Goal: Communication & Community: Connect with others

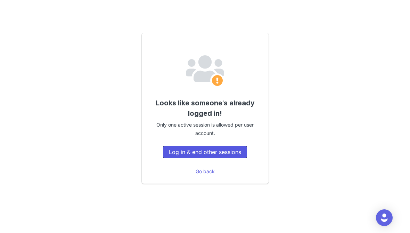
click at [187, 148] on button "Log in & end other sessions" at bounding box center [205, 152] width 84 height 13
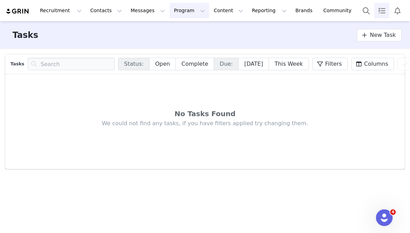
click at [170, 16] on button "Program Program" at bounding box center [190, 11] width 40 height 16
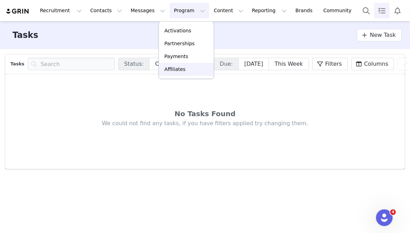
click at [174, 68] on p "Affiliates" at bounding box center [174, 69] width 21 height 7
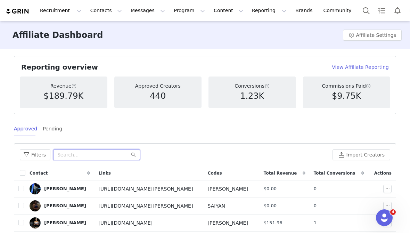
click at [73, 155] on input "text" at bounding box center [96, 154] width 87 height 11
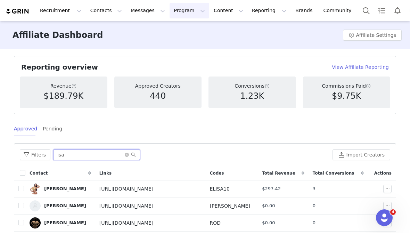
type input "isa"
click at [179, 14] on button "Program Program" at bounding box center [190, 11] width 40 height 16
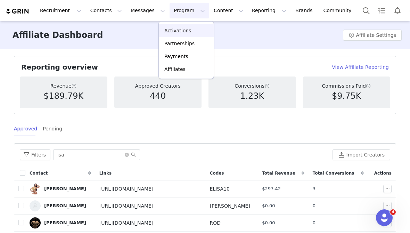
click at [177, 31] on p "Activations" at bounding box center [177, 30] width 27 height 7
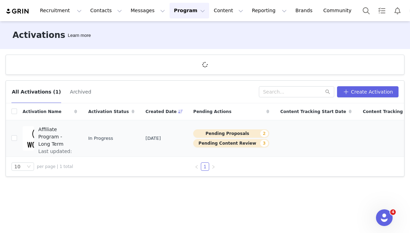
click at [79, 142] on td "Affiliate Program - Long Term Last updated: Sep 25, 2025 4:57 PM" at bounding box center [50, 138] width 66 height 36
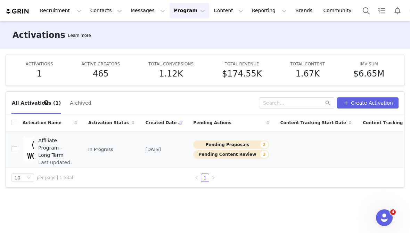
click at [60, 159] on span "Last updated: Sep 25, 2025 4:57 PM" at bounding box center [55, 170] width 35 height 22
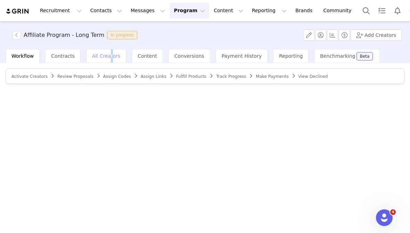
click at [107, 58] on span "All Creators" at bounding box center [106, 56] width 28 height 6
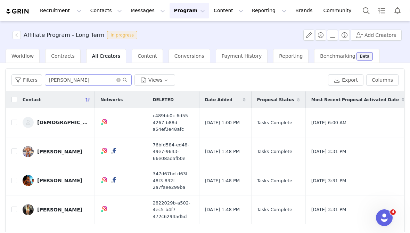
click at [120, 80] on span at bounding box center [121, 79] width 11 height 5
click at [116, 80] on icon "icon: close-circle" at bounding box center [118, 80] width 4 height 4
click at [106, 80] on input "text" at bounding box center [88, 79] width 87 height 11
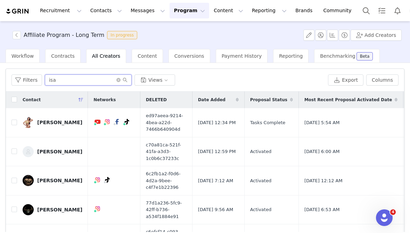
click at [58, 80] on input "isa" at bounding box center [88, 79] width 87 height 11
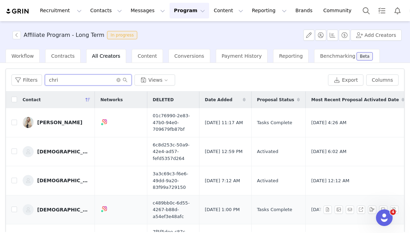
type input "chri"
click at [56, 208] on div "Christian Hernandez" at bounding box center [63, 210] width 52 height 6
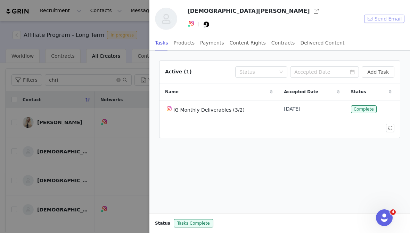
click at [386, 18] on button "Send Email" at bounding box center [384, 19] width 40 height 8
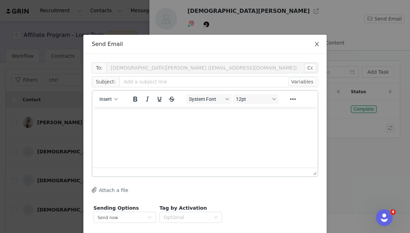
click at [317, 42] on icon "icon: close" at bounding box center [317, 44] width 6 height 6
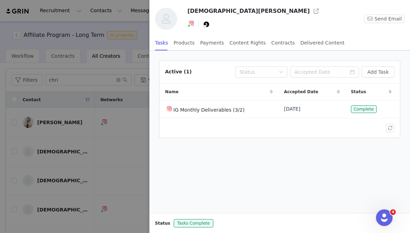
click at [171, 37] on div "Tasks Products Payments Content Rights Contracts Delivered Content" at bounding box center [250, 43] width 190 height 16
click at [180, 41] on div "Products" at bounding box center [184, 43] width 21 height 16
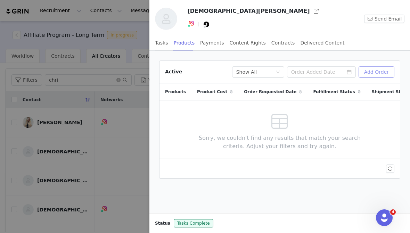
click at [384, 74] on button "Add Order" at bounding box center [377, 71] width 36 height 11
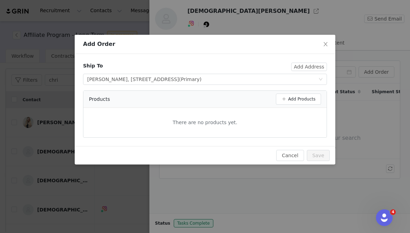
click at [307, 92] on div "Products Add Products" at bounding box center [204, 99] width 243 height 17
click at [306, 98] on button "Add Products" at bounding box center [298, 98] width 45 height 11
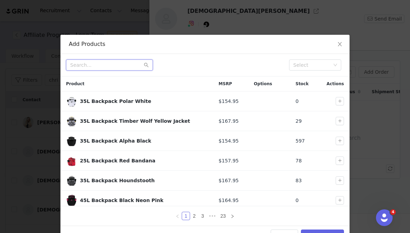
click at [130, 66] on input "text" at bounding box center [109, 64] width 87 height 11
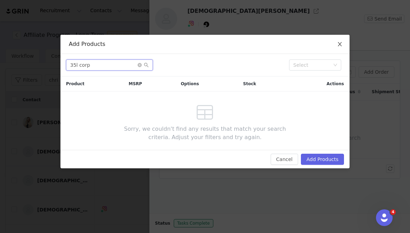
type input "35l corp"
click at [340, 42] on icon "icon: close" at bounding box center [340, 44] width 6 height 6
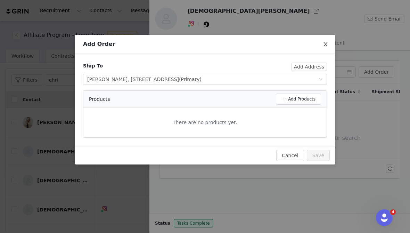
click at [326, 46] on icon "icon: close" at bounding box center [326, 44] width 6 height 6
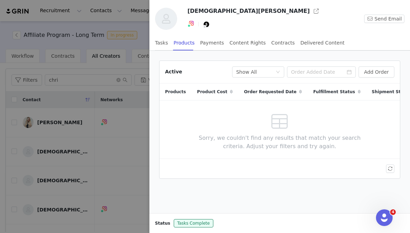
click at [92, 19] on div at bounding box center [205, 116] width 410 height 233
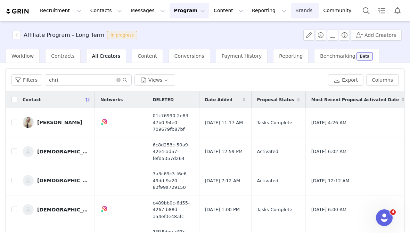
click at [291, 15] on link "Brands Brands" at bounding box center [304, 11] width 27 height 16
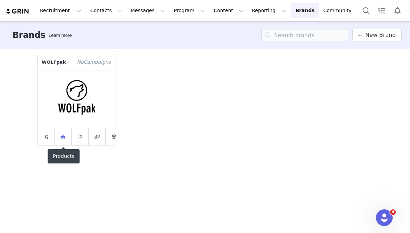
click at [65, 136] on icon at bounding box center [62, 136] width 5 height 5
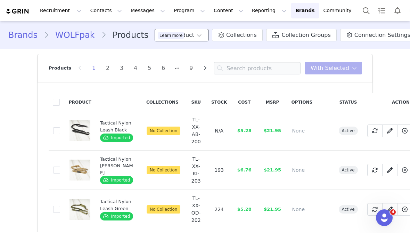
click at [199, 38] on span at bounding box center [199, 35] width 7 height 8
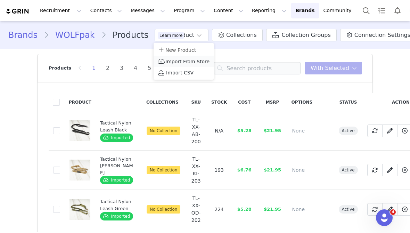
click at [188, 61] on span "Import From Store" at bounding box center [187, 62] width 44 height 6
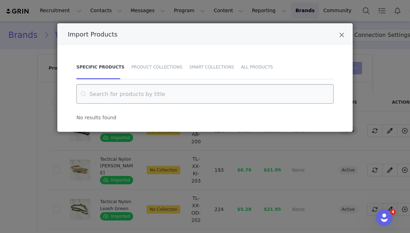
click at [161, 95] on input "Import Products" at bounding box center [204, 93] width 257 height 19
type input "corpse"
click at [155, 69] on div "Product Collections" at bounding box center [157, 67] width 58 height 24
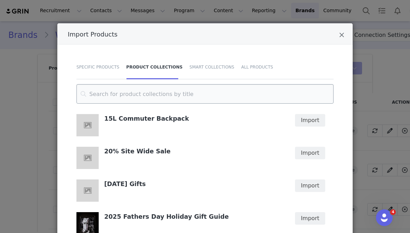
click at [133, 94] on input "Import Products" at bounding box center [204, 93] width 257 height 19
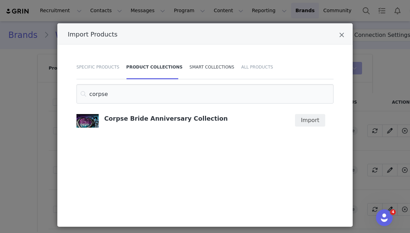
type input "corpse"
click at [207, 66] on div "Smart Collections" at bounding box center [212, 67] width 52 height 24
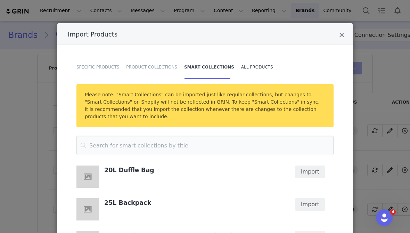
click at [256, 69] on div "All Products" at bounding box center [255, 67] width 35 height 24
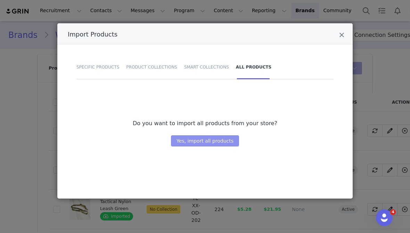
click at [191, 142] on button "Yes, import all products" at bounding box center [205, 140] width 68 height 11
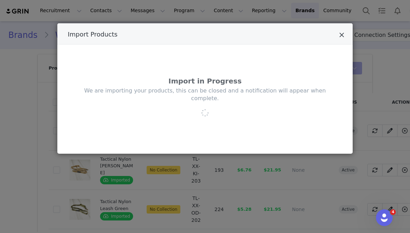
click at [341, 35] on icon "Close" at bounding box center [341, 35] width 5 height 7
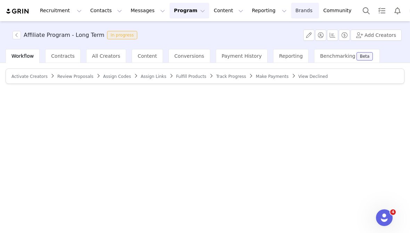
click at [291, 13] on link "Brands Brands" at bounding box center [304, 11] width 27 height 16
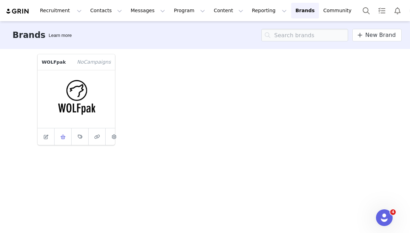
click at [63, 137] on icon at bounding box center [62, 136] width 5 height 5
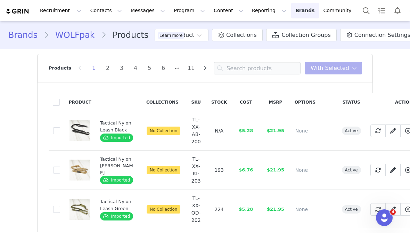
click at [291, 13] on link "Brands Brands" at bounding box center [304, 11] width 27 height 16
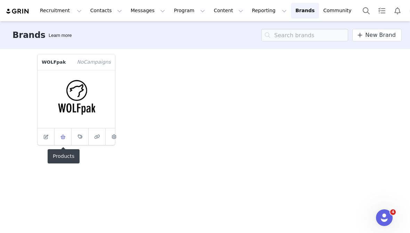
click at [65, 138] on icon at bounding box center [62, 136] width 5 height 5
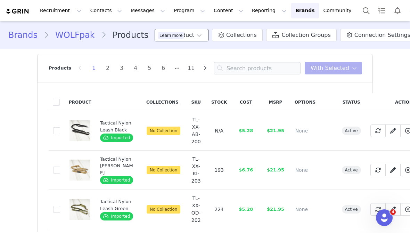
click at [196, 36] on span at bounding box center [199, 35] width 7 height 8
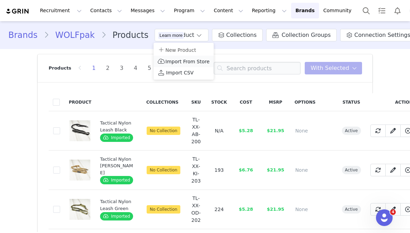
click at [192, 59] on span "Import From Store" at bounding box center [187, 62] width 44 height 6
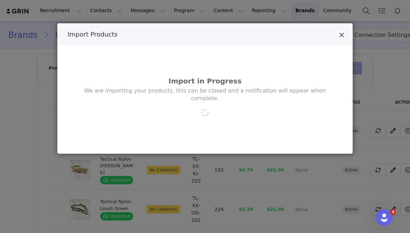
click at [343, 33] on icon "Close" at bounding box center [341, 35] width 5 height 7
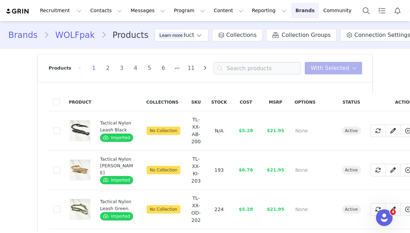
click at [291, 10] on link "Brands Brands" at bounding box center [304, 11] width 27 height 16
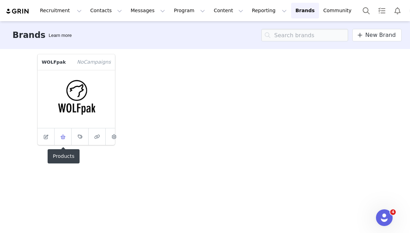
click at [64, 138] on icon at bounding box center [62, 136] width 5 height 5
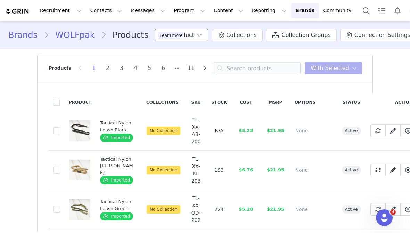
click at [204, 33] on button "Add Product" at bounding box center [182, 35] width 54 height 13
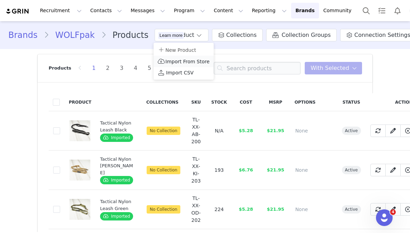
click at [182, 58] on p "Import From Store" at bounding box center [184, 61] width 52 height 8
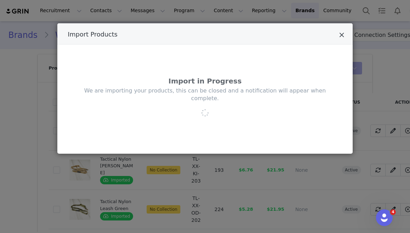
click at [340, 36] on icon "Close" at bounding box center [341, 35] width 5 height 7
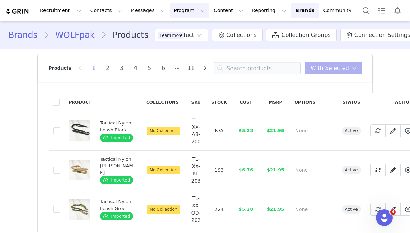
click at [172, 15] on button "Program Program" at bounding box center [190, 11] width 40 height 16
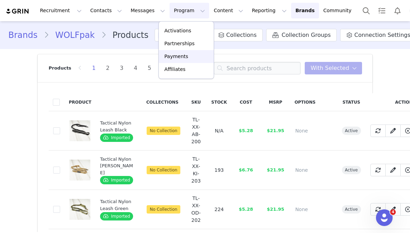
click at [165, 56] on p "Payments" at bounding box center [176, 56] width 24 height 7
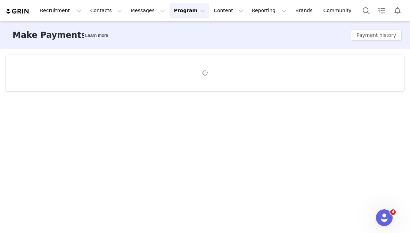
click at [181, 11] on button "Program Program" at bounding box center [190, 11] width 40 height 16
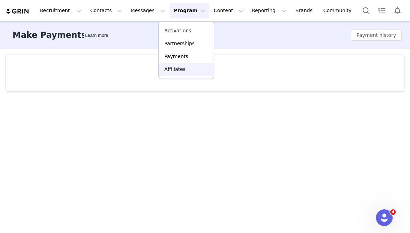
click at [170, 66] on p "Affiliates" at bounding box center [174, 69] width 21 height 7
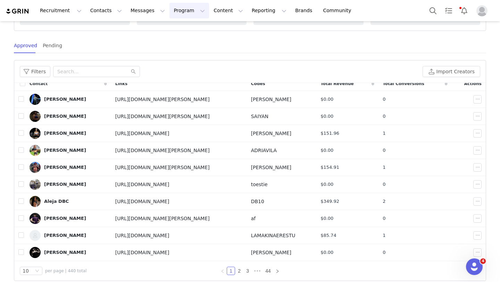
scroll to position [83, 0]
click at [62, 74] on input "text" at bounding box center [96, 71] width 87 height 11
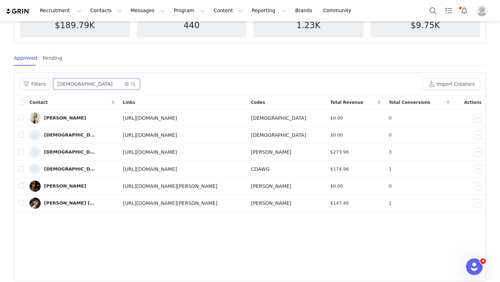
scroll to position [71, 0]
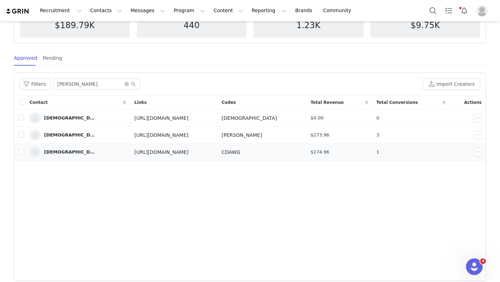
click at [60, 153] on div "Christian Hernandez" at bounding box center [70, 152] width 52 height 6
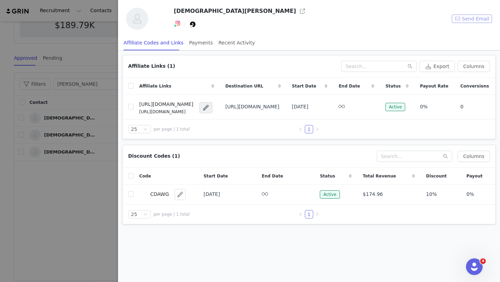
click at [410, 19] on button "Send Email" at bounding box center [472, 19] width 40 height 8
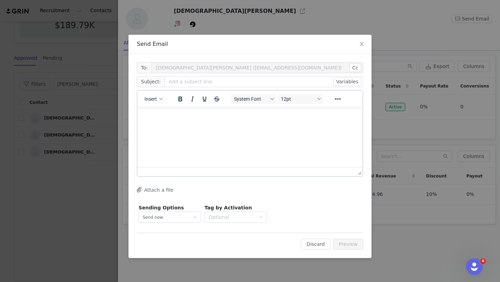
scroll to position [0, 0]
click at [243, 25] on div "Send Email To: Christian Hernandez (cth1070288@gmail.com) Cc Cc: Subject: Varia…" at bounding box center [250, 141] width 500 height 282
click at [364, 48] on span "Close" at bounding box center [361, 44] width 19 height 19
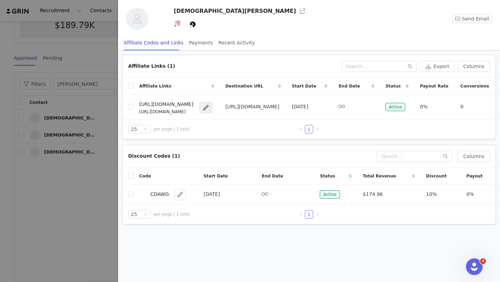
click at [102, 63] on div at bounding box center [250, 141] width 500 height 282
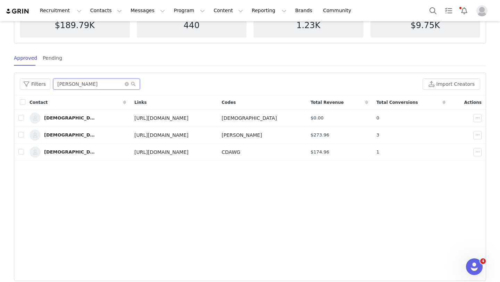
click at [97, 89] on input "christia" at bounding box center [96, 84] width 87 height 11
click at [97, 88] on input "christia" at bounding box center [96, 84] width 87 height 11
type input "c"
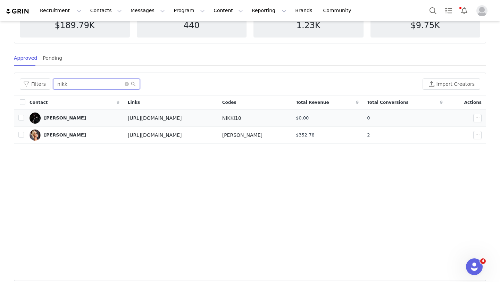
type input "nikk"
click at [56, 116] on div "Nikki Bitez" at bounding box center [65, 118] width 42 height 6
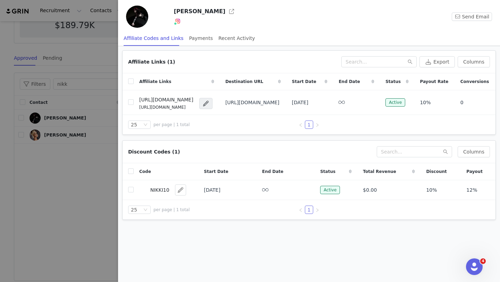
click at [90, 55] on div at bounding box center [250, 141] width 500 height 282
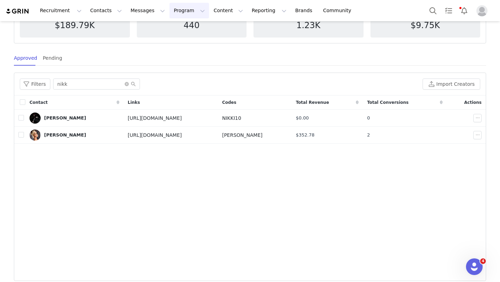
click at [172, 11] on button "Program Program" at bounding box center [190, 11] width 40 height 16
click at [181, 26] on link "Activations" at bounding box center [186, 30] width 55 height 13
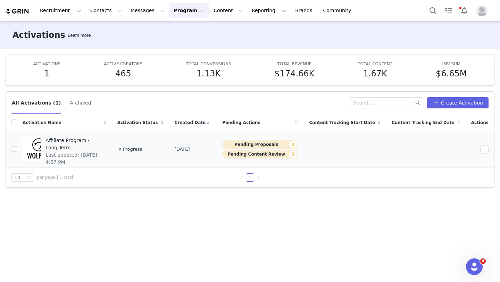
click at [87, 142] on span "Affiliate Program - Long Term" at bounding box center [74, 144] width 56 height 15
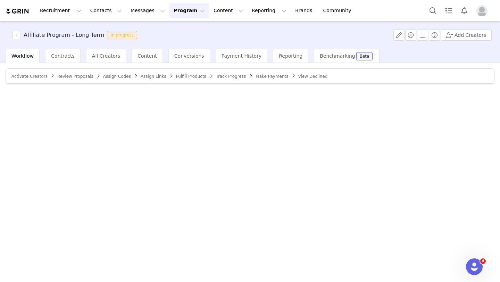
click at [173, 11] on button "Program Program" at bounding box center [190, 11] width 40 height 16
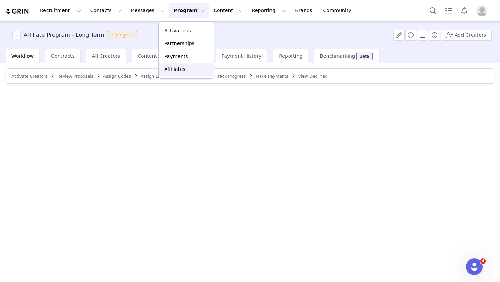
click at [171, 73] on link "Affiliates" at bounding box center [186, 69] width 55 height 13
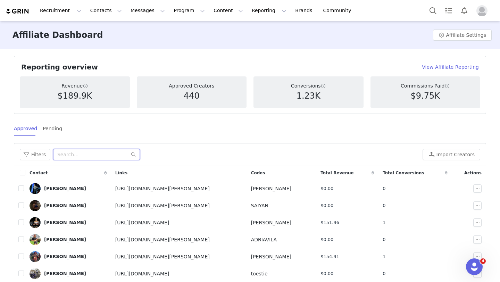
click at [89, 153] on input "text" at bounding box center [96, 154] width 87 height 11
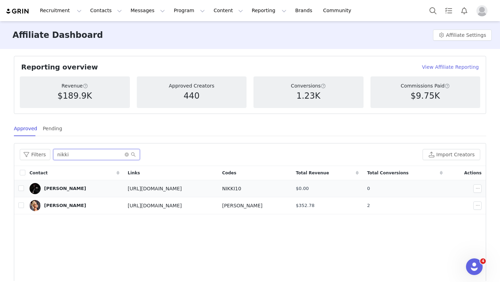
type input "nikki"
click at [61, 190] on div "Nikki Bitez" at bounding box center [65, 189] width 42 height 6
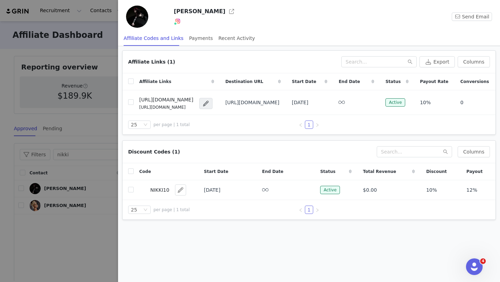
click at [101, 39] on div at bounding box center [250, 141] width 500 height 282
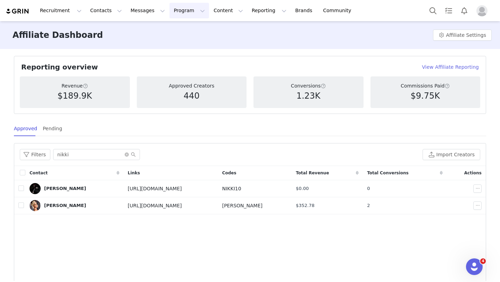
click at [179, 10] on button "Program Program" at bounding box center [190, 11] width 40 height 16
click at [176, 30] on p "Activations" at bounding box center [177, 30] width 27 height 7
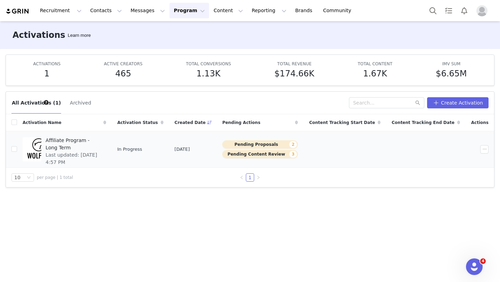
click at [72, 131] on td "Affiliate Program - Long Term Last updated: Sep 25, 2025 4:57 PM" at bounding box center [64, 149] width 95 height 36
click at [71, 142] on span "Affiliate Program - Long Term" at bounding box center [74, 144] width 56 height 15
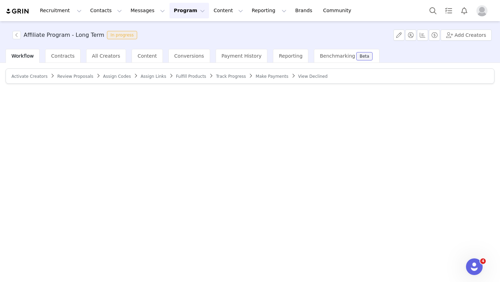
click at [171, 13] on button "Program Program" at bounding box center [190, 11] width 40 height 16
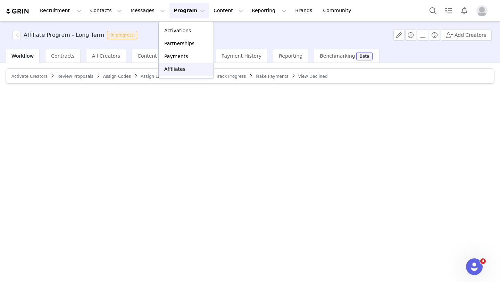
click at [175, 65] on link "Affiliates" at bounding box center [186, 69] width 55 height 13
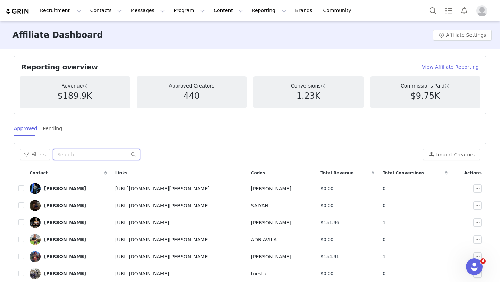
click at [95, 152] on input "text" at bounding box center [96, 154] width 87 height 11
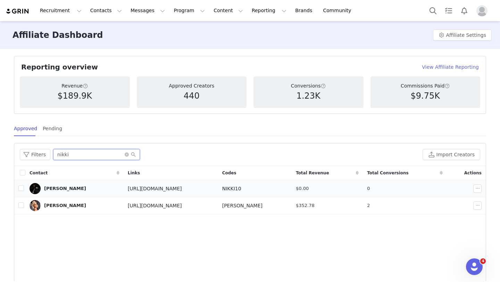
type input "nikki"
click at [62, 188] on div "Nikki Bitez" at bounding box center [65, 189] width 42 height 6
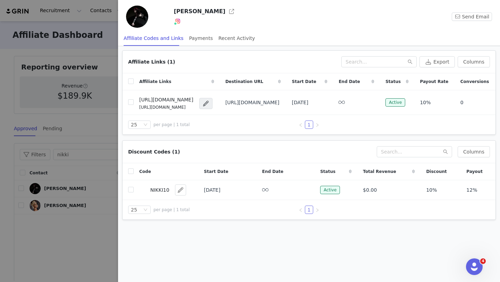
click at [98, 37] on div at bounding box center [250, 141] width 500 height 282
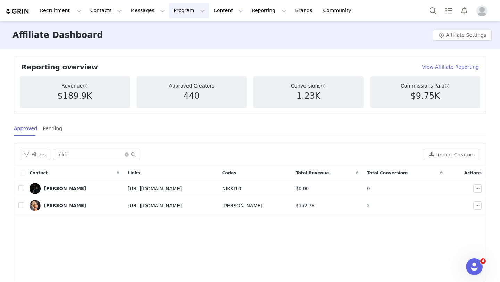
click at [175, 13] on button "Program Program" at bounding box center [190, 11] width 40 height 16
click at [176, 30] on p "Activations" at bounding box center [177, 30] width 27 height 7
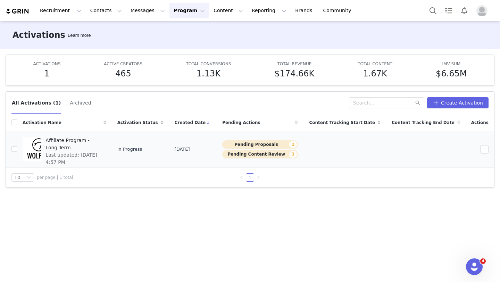
click at [101, 136] on div "Affiliate Program - Long Term Last updated: Sep 25, 2025 4:57 PM" at bounding box center [73, 150] width 65 height 28
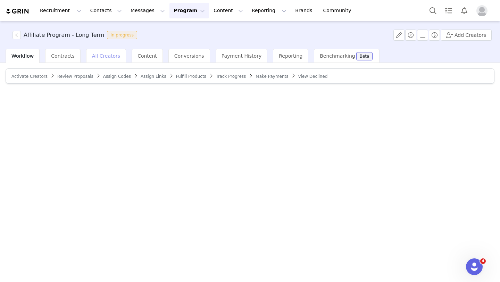
click at [116, 59] on div "All Creators" at bounding box center [106, 56] width 40 height 14
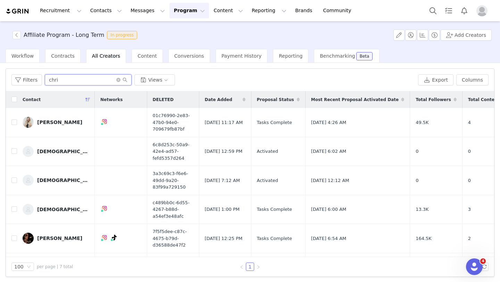
click at [90, 81] on input "chri" at bounding box center [88, 79] width 87 height 11
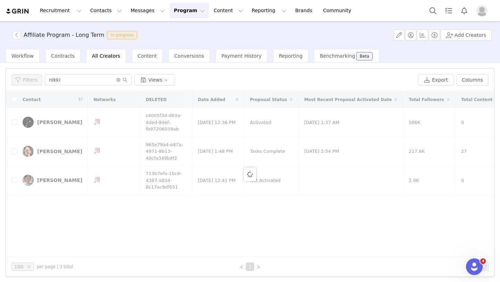
click at [55, 126] on div at bounding box center [250, 174] width 488 height 166
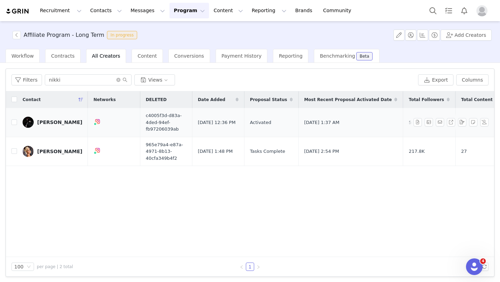
click at [56, 125] on div "Nikki Bitez" at bounding box center [59, 123] width 45 height 6
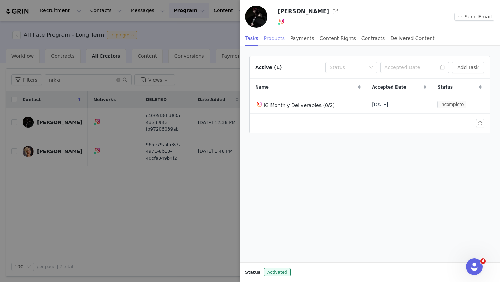
click at [283, 37] on div "Products" at bounding box center [274, 39] width 21 height 16
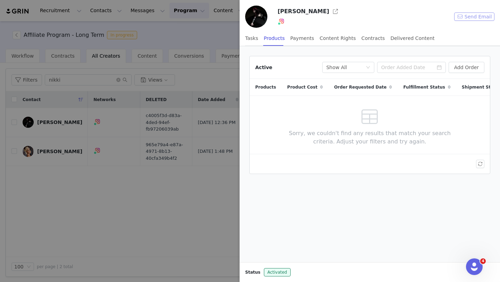
click at [470, 20] on button "Send Email" at bounding box center [474, 17] width 40 height 8
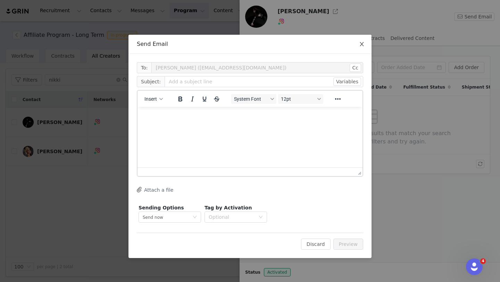
click at [363, 44] on icon "icon: close" at bounding box center [362, 44] width 6 height 6
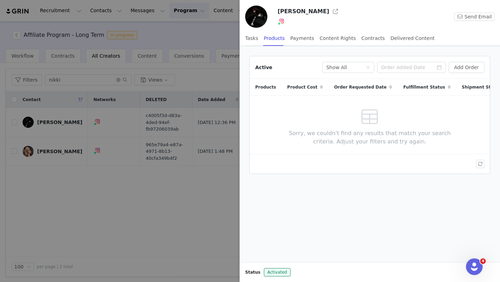
click at [149, 40] on div at bounding box center [250, 141] width 500 height 282
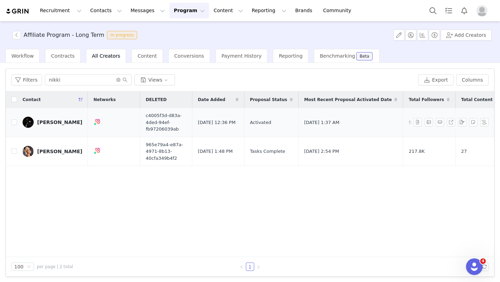
click at [58, 123] on div "Nikki Bitez" at bounding box center [59, 123] width 45 height 6
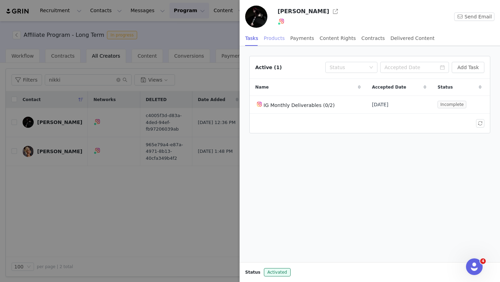
click at [274, 40] on div "Products" at bounding box center [274, 39] width 21 height 16
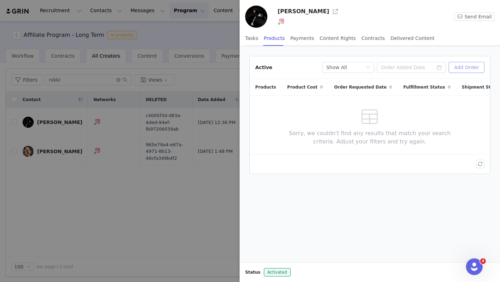
click at [460, 71] on button "Add Order" at bounding box center [467, 67] width 36 height 11
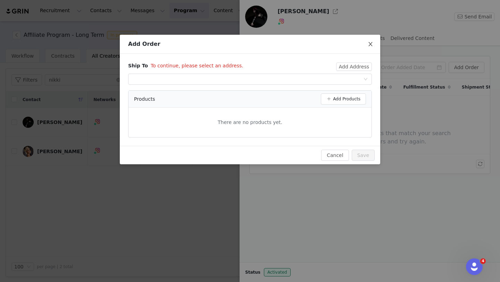
click at [373, 41] on span "Close" at bounding box center [370, 44] width 19 height 19
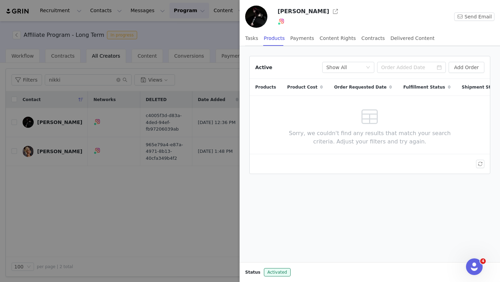
click at [119, 191] on div at bounding box center [250, 141] width 500 height 282
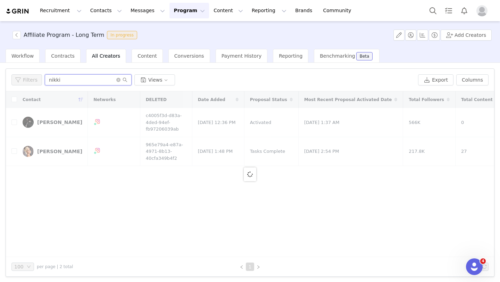
click at [82, 84] on input "nikki" at bounding box center [88, 79] width 87 height 11
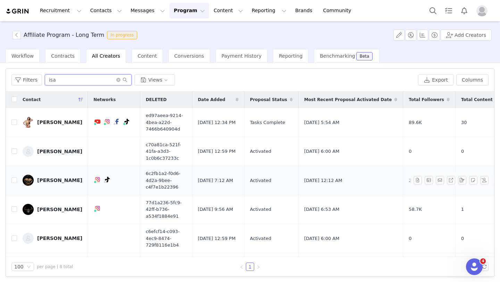
type input "isa"
click at [48, 180] on div "Isabela Rodriguez" at bounding box center [59, 181] width 45 height 6
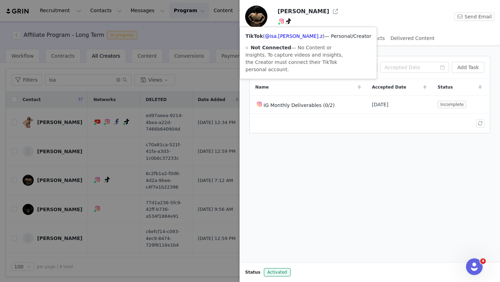
click at [281, 22] on img at bounding box center [282, 21] width 6 height 6
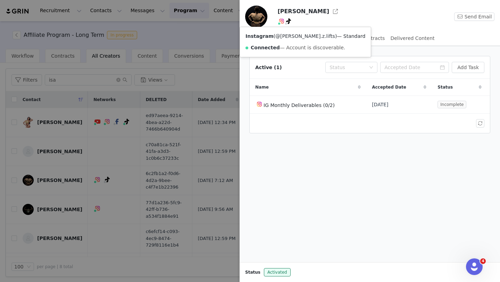
click at [283, 37] on link "@rodrigue.z.lifts" at bounding box center [306, 36] width 60 height 6
click at [204, 74] on div at bounding box center [250, 141] width 500 height 282
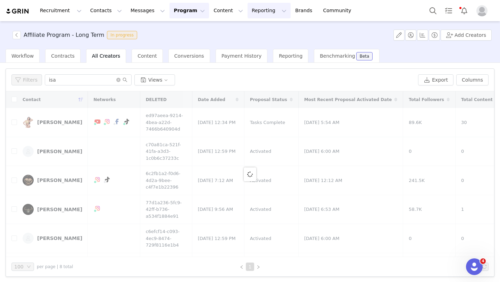
click at [248, 11] on button "Reporting Reporting" at bounding box center [269, 11] width 43 height 16
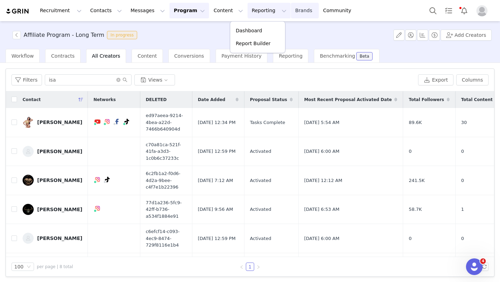
click at [291, 10] on link "Brands Brands" at bounding box center [304, 11] width 27 height 16
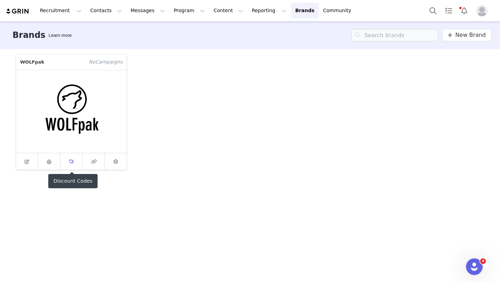
click at [64, 164] on link at bounding box center [71, 161] width 22 height 17
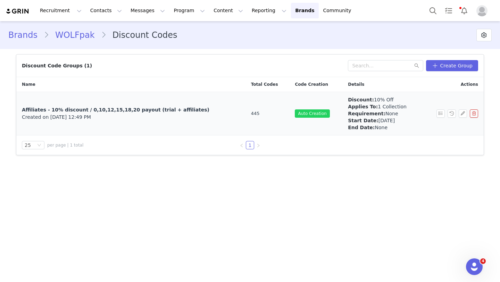
click at [295, 114] on span "Auto Creation" at bounding box center [312, 113] width 35 height 8
click at [187, 121] on td "Affiliates - 10% discount / 0,10,12,15,18,20 payout (trial + affiliates) Create…" at bounding box center [130, 113] width 229 height 43
click at [180, 114] on div "Created on Jul 28, 2025 12:49 PM" at bounding box center [131, 117] width 218 height 7
click at [146, 123] on td "Affiliates - 10% discount / 0,10,12,15,18,20 payout (trial + affiliates) Create…" at bounding box center [130, 113] width 229 height 43
click at [145, 108] on span "Affiliates - 10% discount / 0,10,12,15,18,20 payout (trial + affiliates)" at bounding box center [116, 110] width 188 height 6
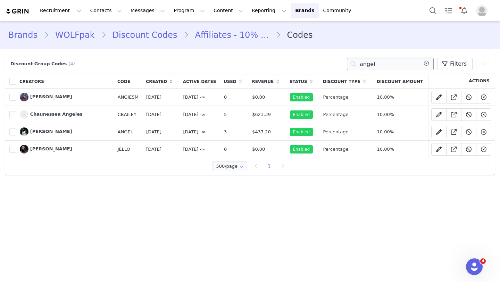
click at [384, 61] on input "angel" at bounding box center [390, 64] width 87 height 13
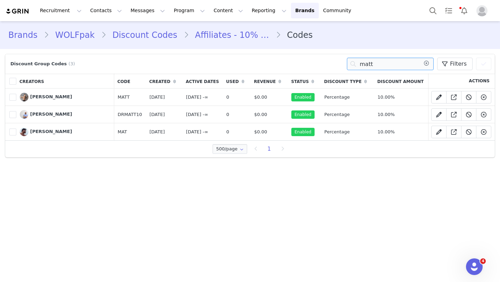
type input "matt"
click at [11, 132] on span at bounding box center [12, 132] width 7 height 7
click at [16, 129] on input "1485680" at bounding box center [16, 129] width 0 height 0
click at [438, 132] on icon at bounding box center [439, 132] width 6 height 6
type input "MAT"
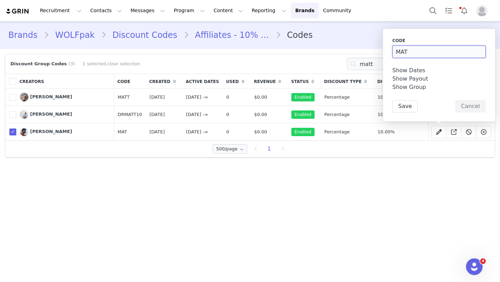
click at [412, 51] on input "MAT" at bounding box center [439, 52] width 93 height 13
type input "mxtt"
click at [411, 105] on button "Save" at bounding box center [405, 106] width 25 height 13
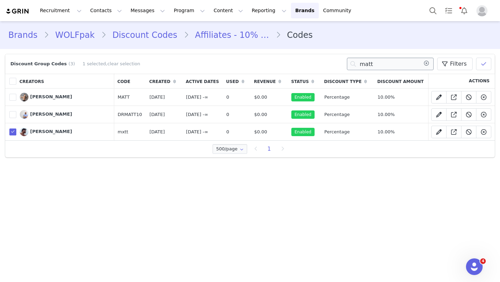
click at [418, 63] on input "matt" at bounding box center [390, 64] width 87 height 13
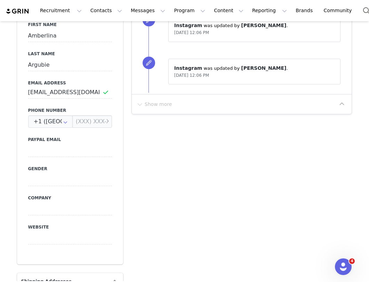
scroll to position [308, 0]
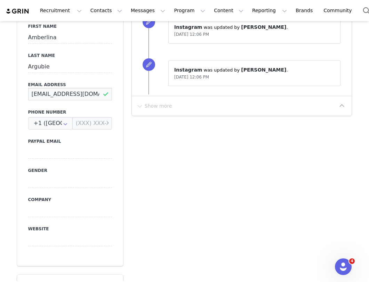
click at [92, 92] on input "[EMAIL_ADDRESS][DOMAIN_NAME]" at bounding box center [70, 94] width 84 height 13
drag, startPoint x: 97, startPoint y: 92, endPoint x: 28, endPoint y: 88, distance: 69.6
click at [28, 88] on input "[EMAIL_ADDRESS][DOMAIN_NAME]" at bounding box center [70, 94] width 84 height 13
paste input "[EMAIL_ADDRESS]"
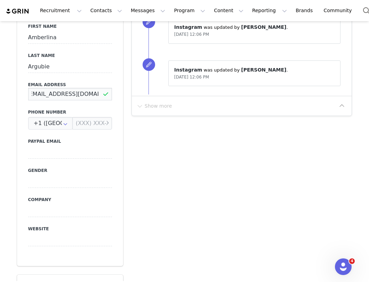
click at [48, 99] on input "[EMAIL_ADDRESS][DOMAIN_NAME]" at bounding box center [70, 94] width 84 height 13
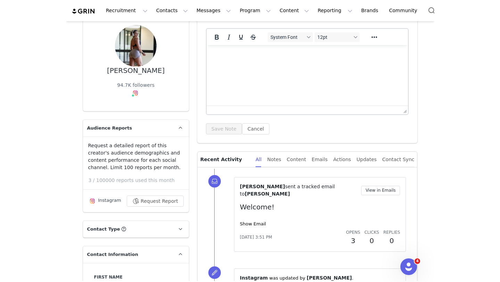
scroll to position [0, 0]
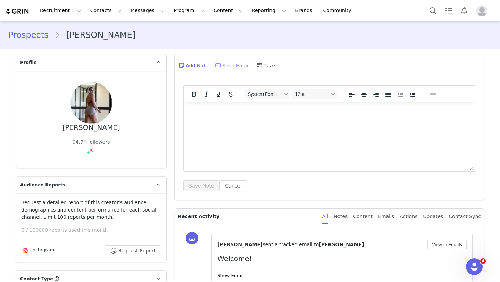
type input "[EMAIL_ADDRESS][DOMAIN_NAME]"
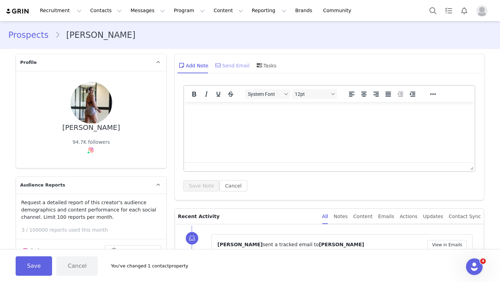
click at [232, 67] on div "Send Email" at bounding box center [232, 65] width 36 height 17
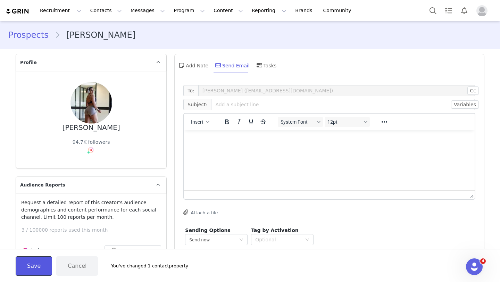
click at [46, 272] on button "Save" at bounding box center [34, 265] width 36 height 19
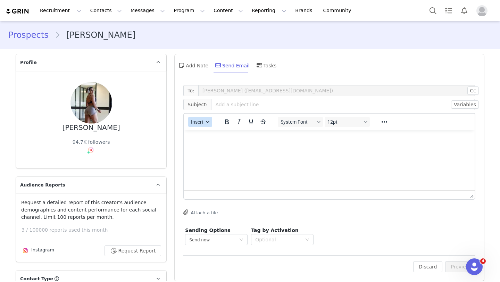
click at [202, 125] on button "Insert" at bounding box center [200, 122] width 24 height 10
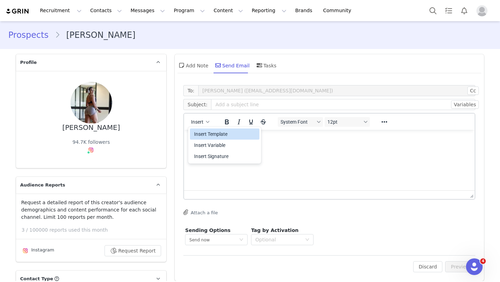
click at [204, 133] on div "Insert Template" at bounding box center [225, 134] width 63 height 8
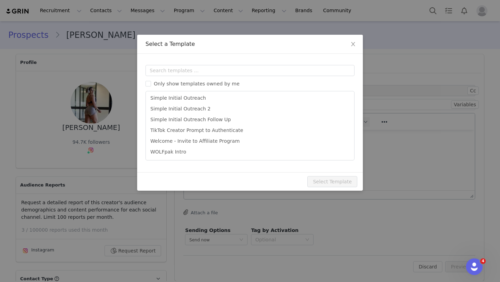
scroll to position [314, 0]
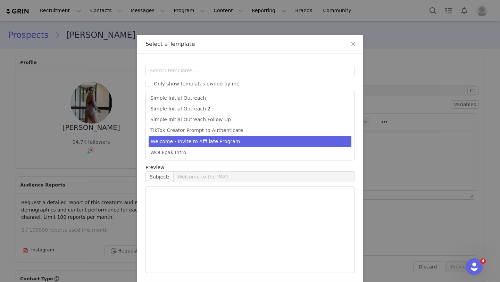
click at [235, 139] on li "Welcome - Invite to Affiliate Program" at bounding box center [250, 141] width 203 height 11
type input "Welcome!"
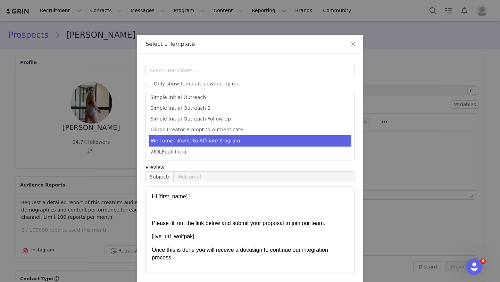
scroll to position [26, 0]
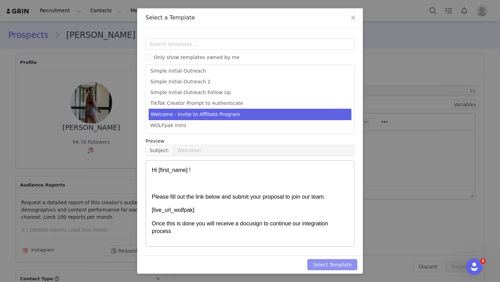
click at [337, 263] on button "Select Template" at bounding box center [332, 264] width 50 height 11
type input "Welcome!"
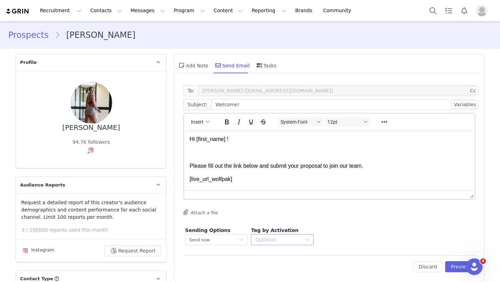
click at [303, 243] on div "Optional" at bounding box center [280, 240] width 50 height 10
click at [292, 255] on p "Affiliate Program - Long Term" at bounding box center [291, 255] width 71 height 8
click at [368, 265] on button "Preview" at bounding box center [460, 266] width 30 height 11
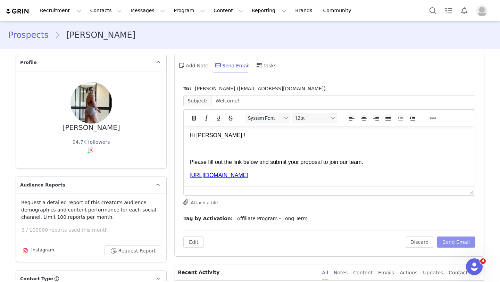
click at [368, 244] on button "Send Email" at bounding box center [456, 242] width 39 height 11
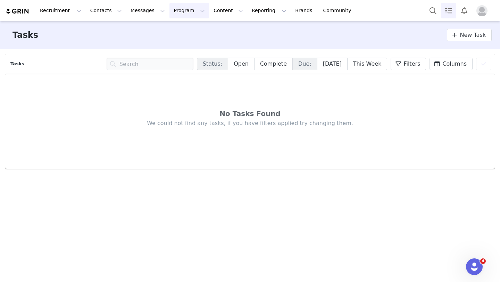
click at [189, 13] on button "Program Program" at bounding box center [190, 11] width 40 height 16
click at [176, 34] on p "Activations" at bounding box center [177, 30] width 27 height 7
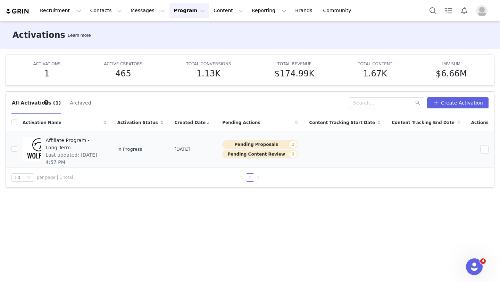
click at [99, 152] on span "Last updated: [DATE] 4:57 PM" at bounding box center [74, 158] width 56 height 15
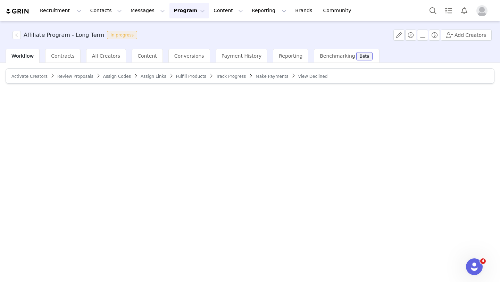
click at [188, 14] on button "Program Program" at bounding box center [190, 11] width 40 height 16
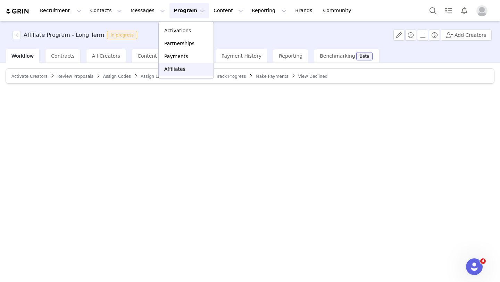
click at [170, 69] on p "Affiliates" at bounding box center [174, 69] width 21 height 7
